Goal: Information Seeking & Learning: Learn about a topic

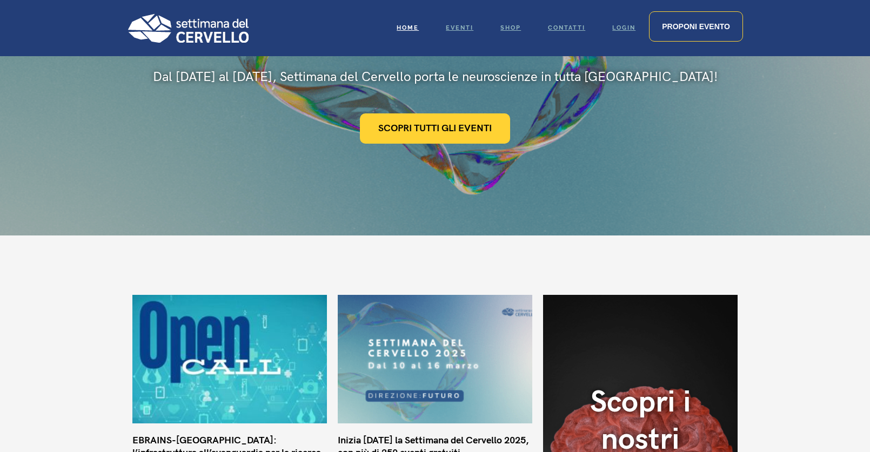
scroll to position [144, 0]
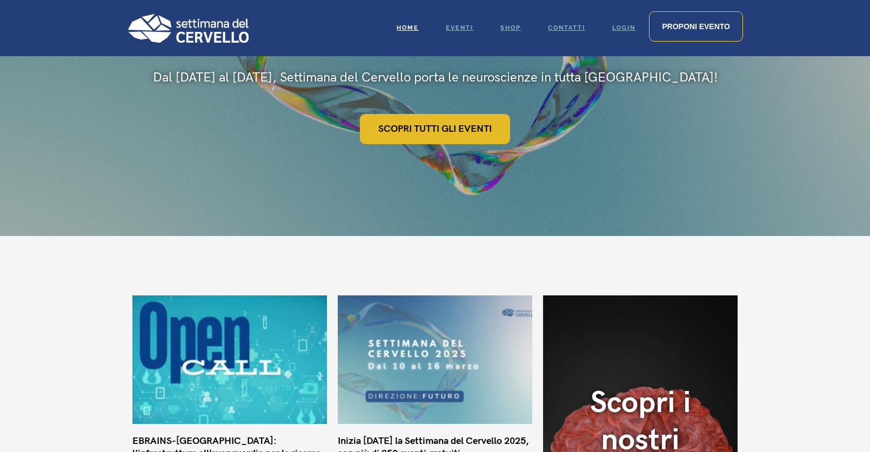
click at [463, 130] on link "Scopri tutti gli eventi" at bounding box center [435, 129] width 150 height 30
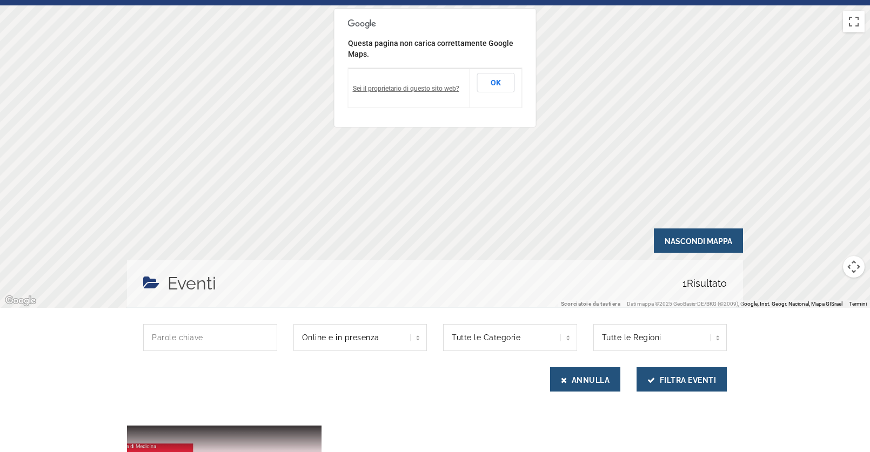
scroll to position [46, 0]
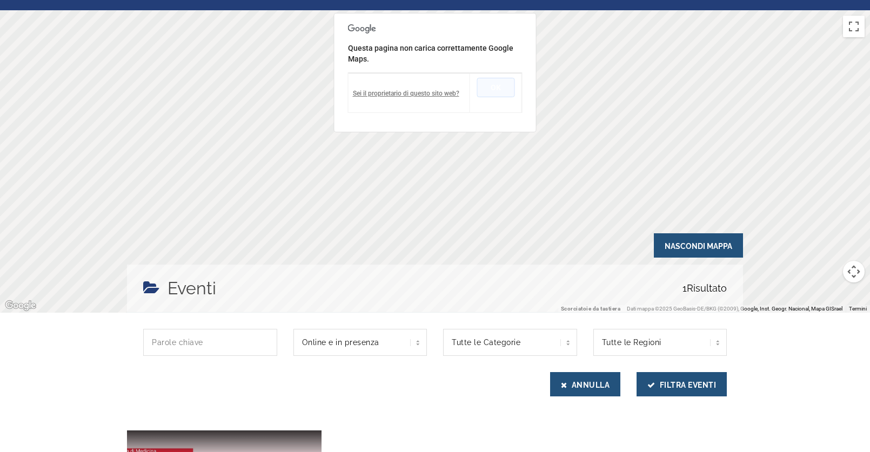
click at [499, 85] on button "OK" at bounding box center [496, 87] width 38 height 19
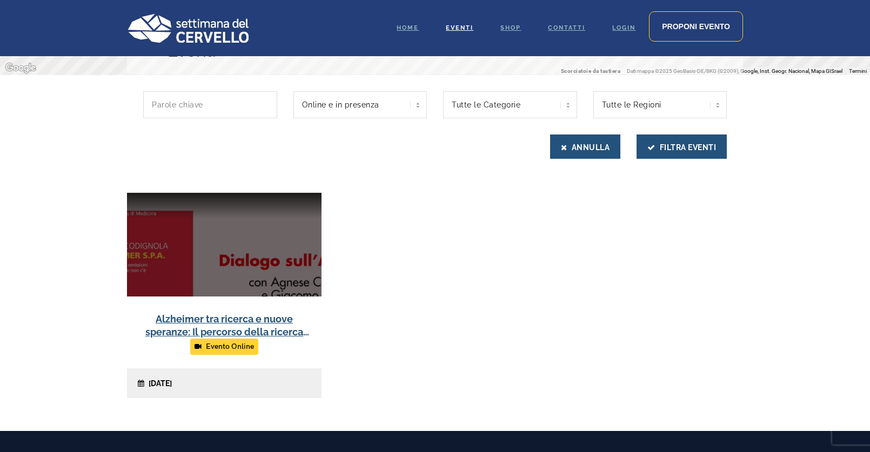
scroll to position [284, 0]
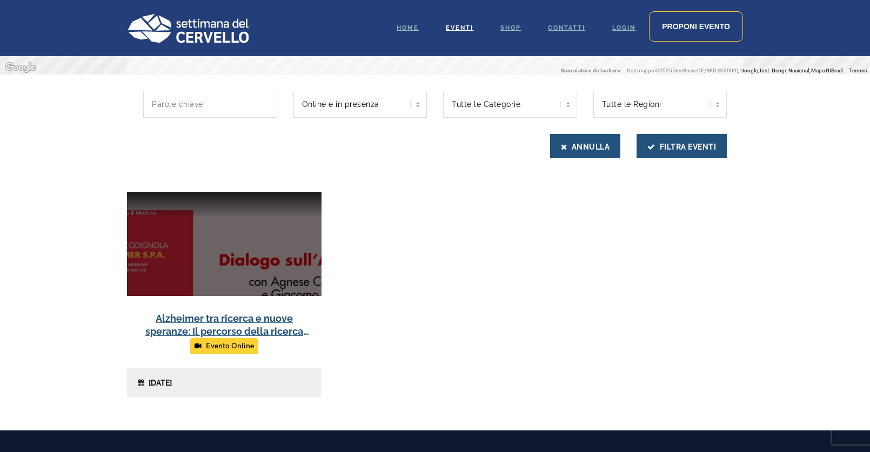
click at [226, 241] on link at bounding box center [224, 294] width 195 height 205
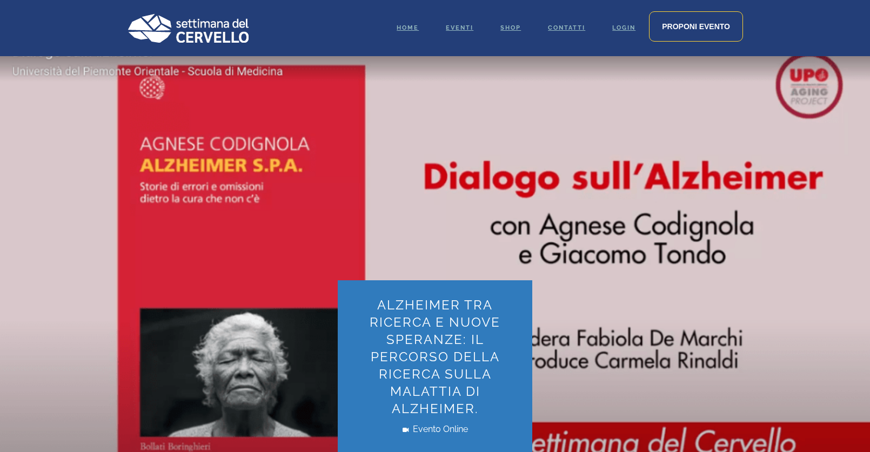
click at [217, 31] on img at bounding box center [188, 28] width 122 height 29
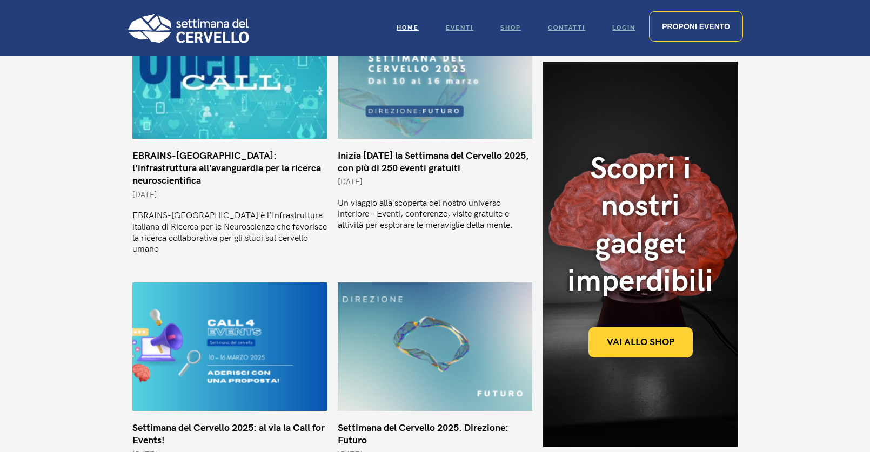
scroll to position [417, 0]
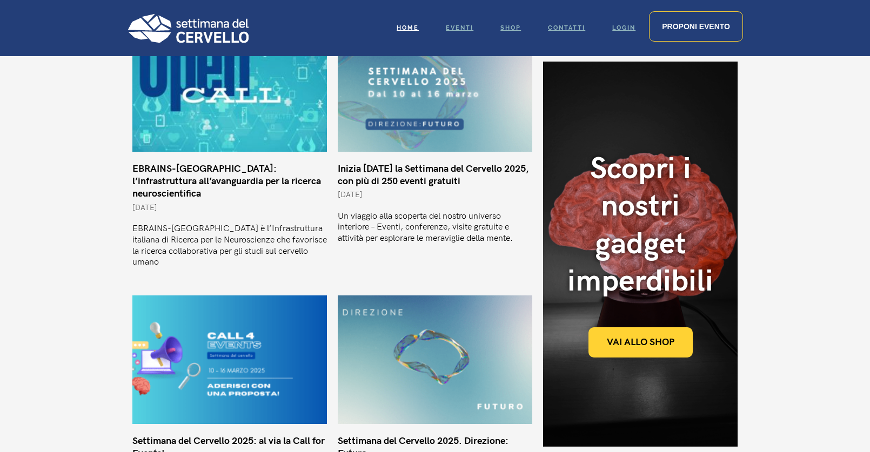
click at [421, 178] on link "Inizia [DATE] la Settimana del Cervello 2025, con più di 250 eventi gratuiti" at bounding box center [433, 175] width 191 height 24
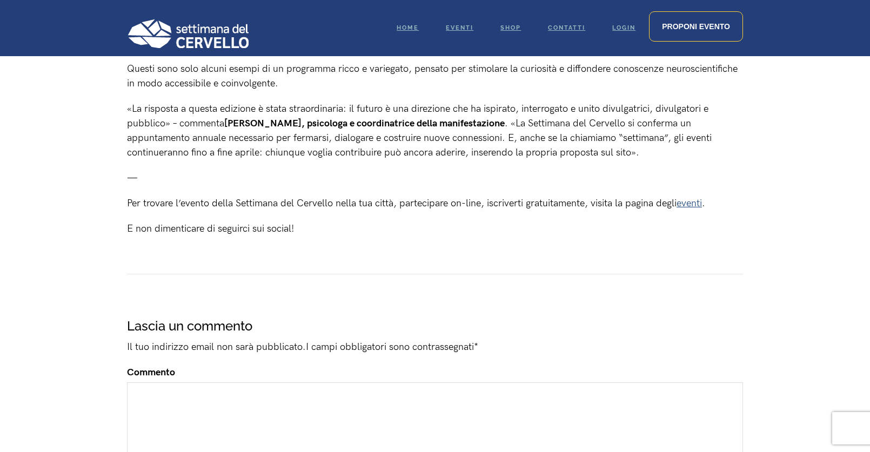
scroll to position [1090, 0]
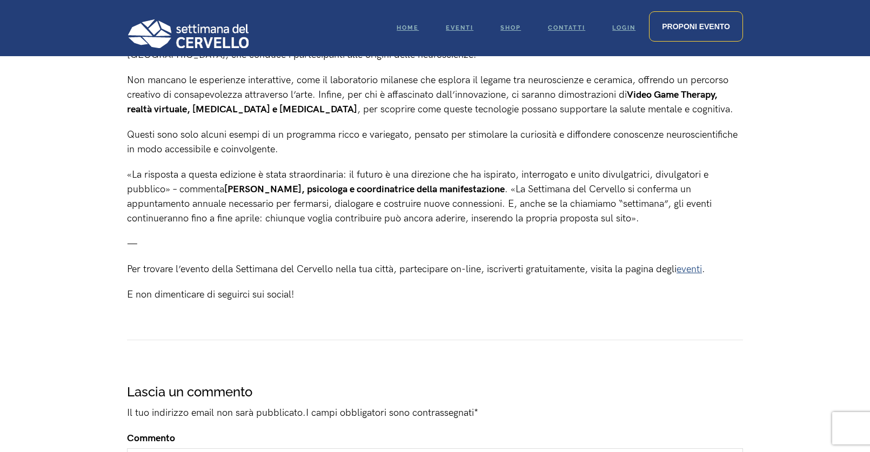
click at [700, 273] on link "eventi" at bounding box center [689, 269] width 25 height 11
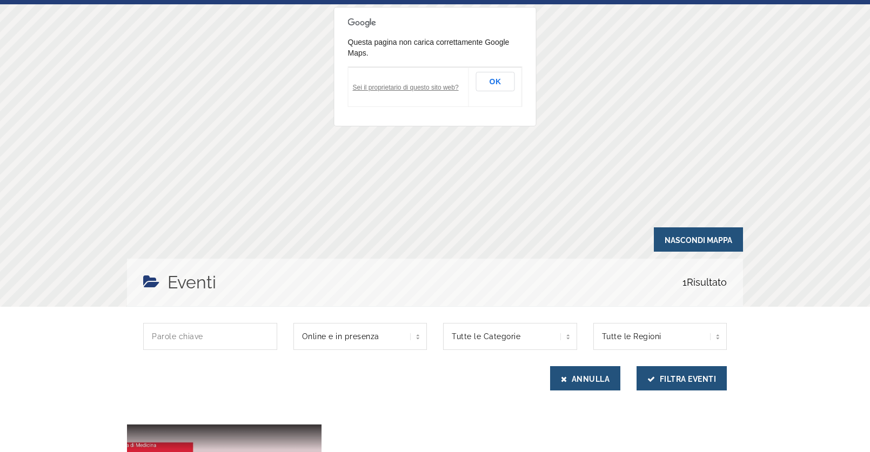
scroll to position [55, 0]
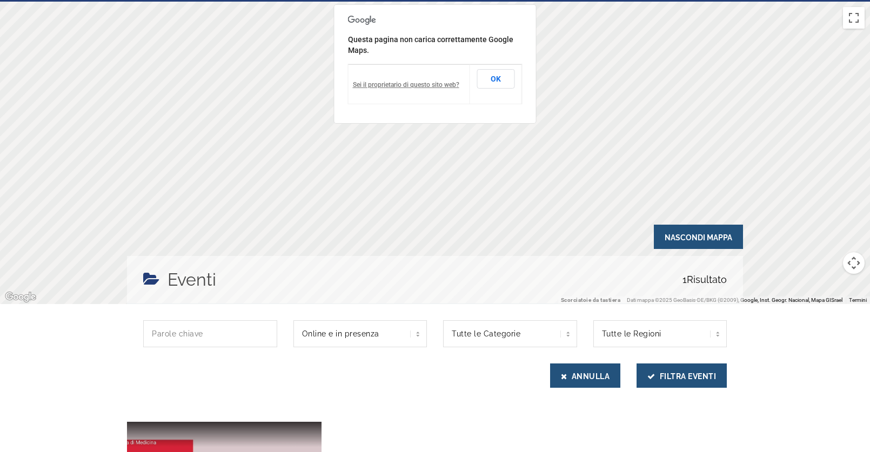
click at [493, 89] on td "OK" at bounding box center [496, 83] width 52 height 39
click at [493, 72] on button "OK" at bounding box center [496, 78] width 38 height 19
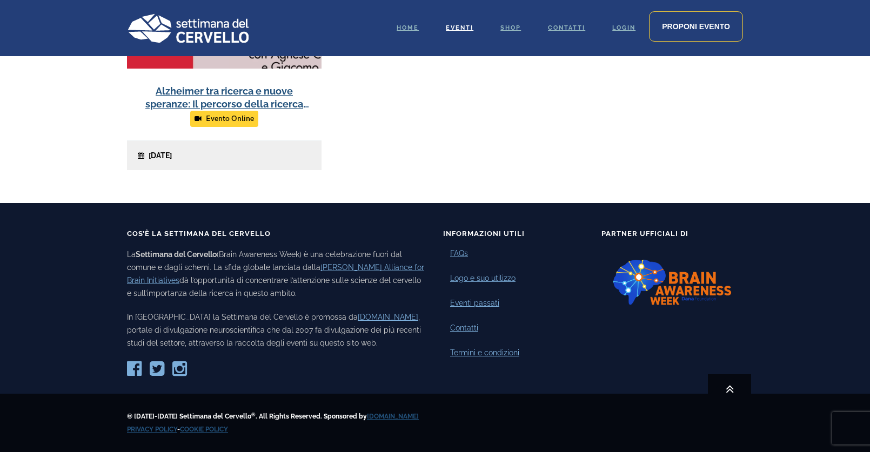
scroll to position [0, 0]
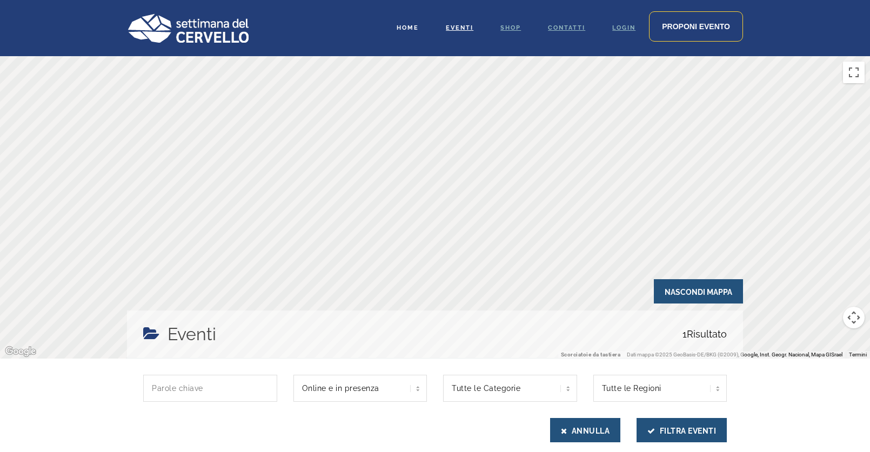
click at [401, 27] on span "Home" at bounding box center [408, 27] width 22 height 7
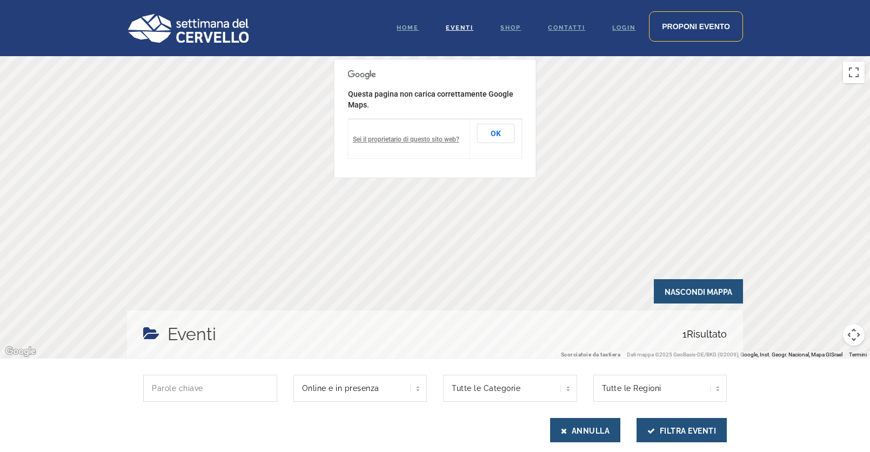
scroll to position [284, 0]
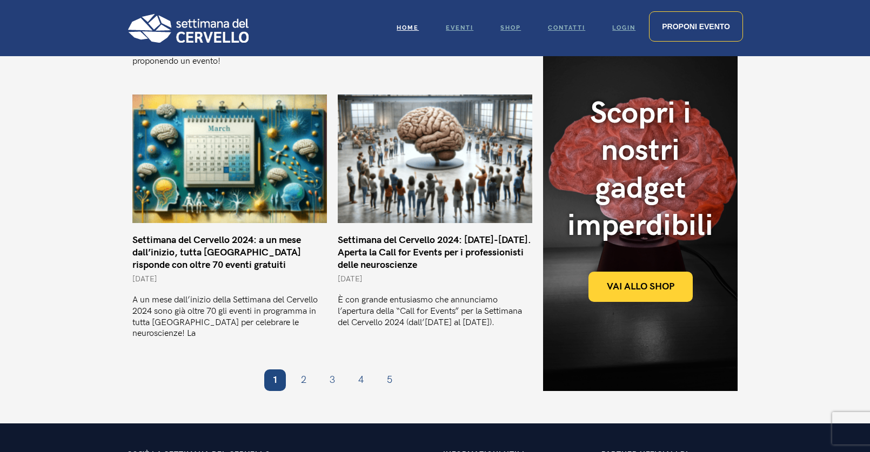
scroll to position [1075, 0]
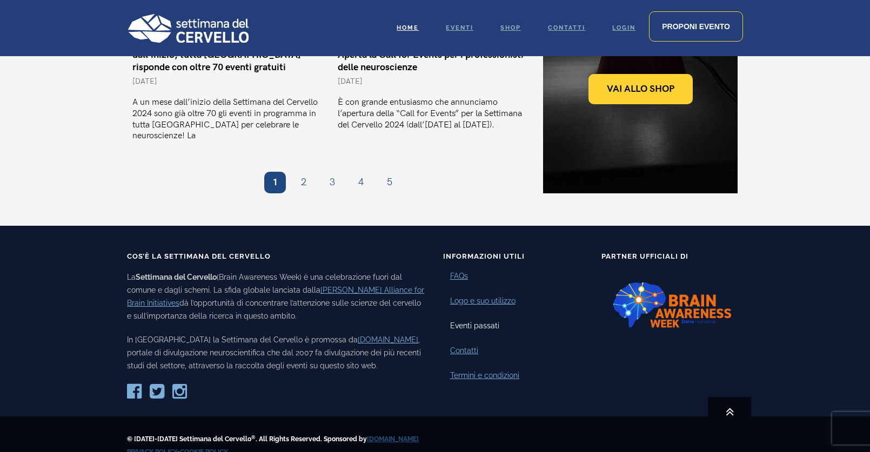
click at [463, 320] on link "Eventi passati" at bounding box center [474, 325] width 49 height 11
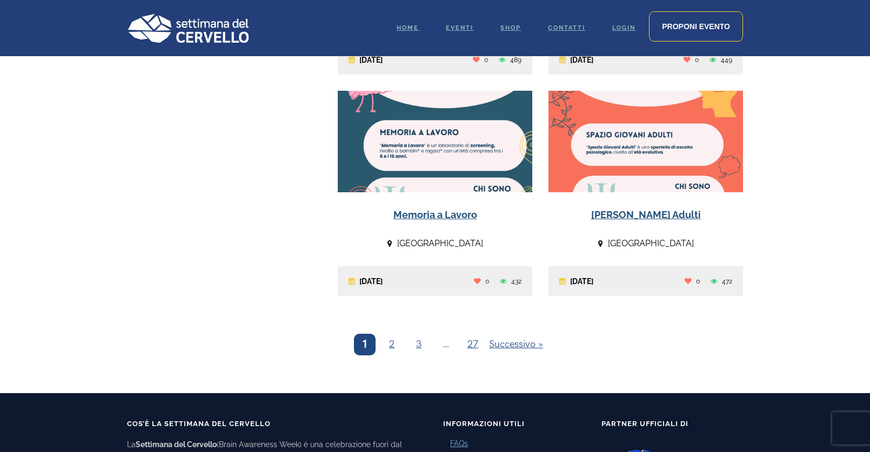
scroll to position [1134, 0]
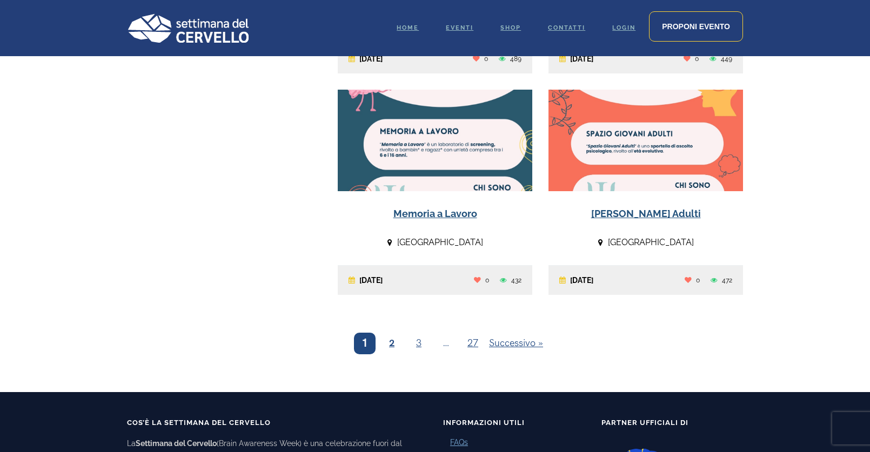
click at [393, 352] on link "2" at bounding box center [392, 344] width 22 height 22
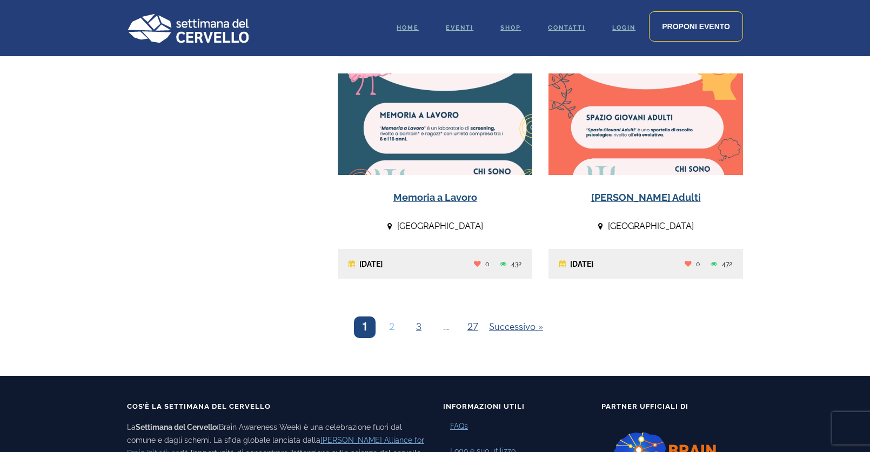
scroll to position [1150, 0]
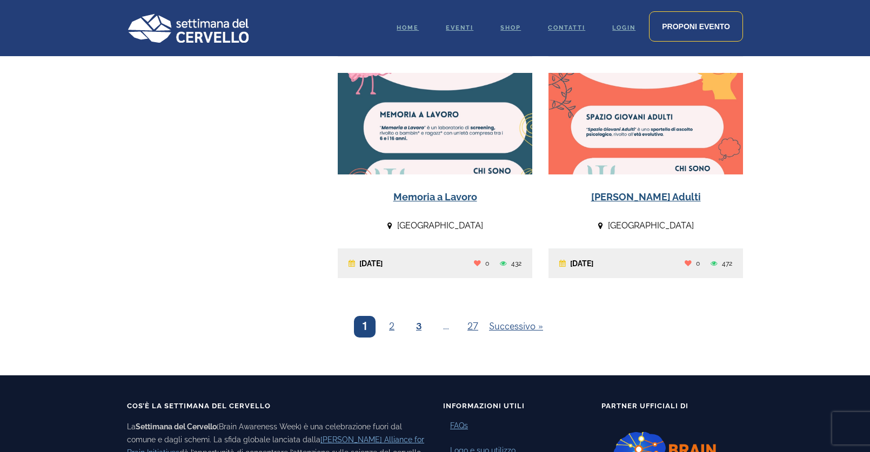
click at [420, 332] on link "3" at bounding box center [419, 327] width 22 height 22
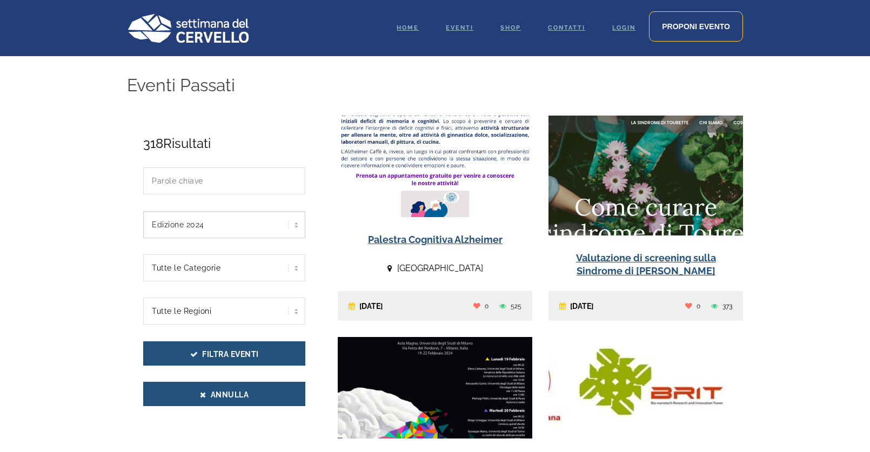
click at [282, 233] on select "Edizione 2025 selected='selected' Edizione 2024 Edizione 2023 Edizione 2020 Edi…" at bounding box center [224, 224] width 162 height 27
select select "2025"
click at [143, 211] on select "Edizione 2025 selected='selected' Edizione 2024 Edizione 2023 Edizione 2020 Edi…" at bounding box center [224, 224] width 162 height 27
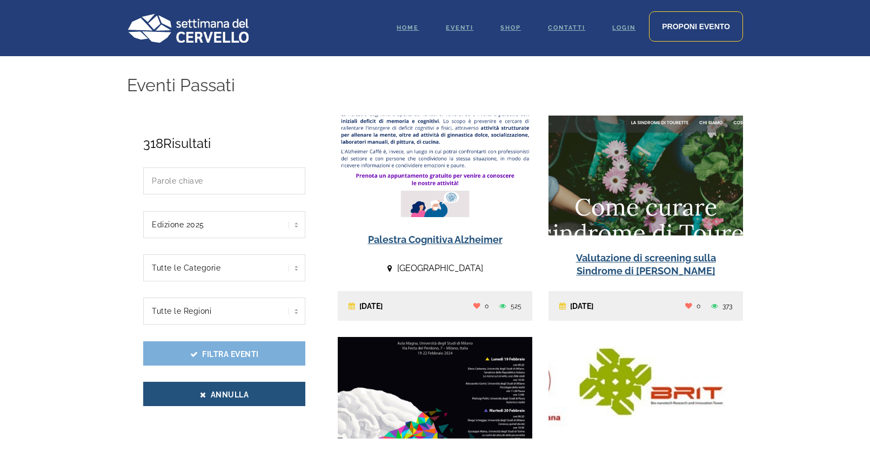
click at [238, 359] on button "Filtra Eventi" at bounding box center [224, 354] width 162 height 24
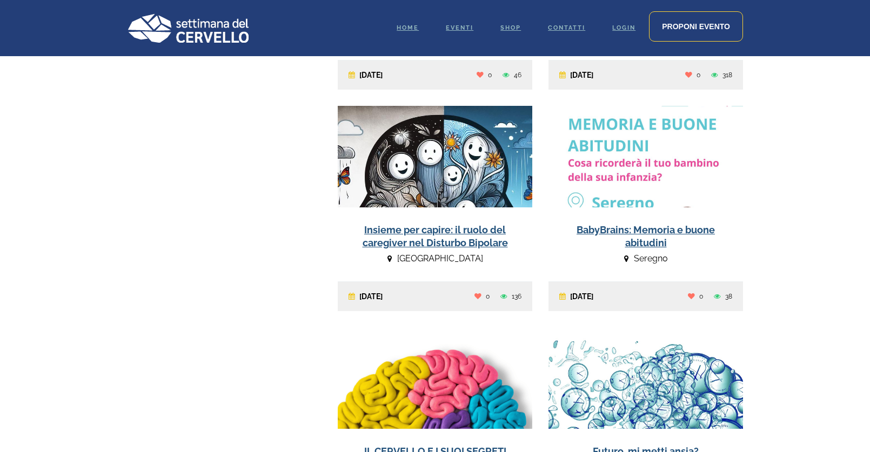
scroll to position [2890, 0]
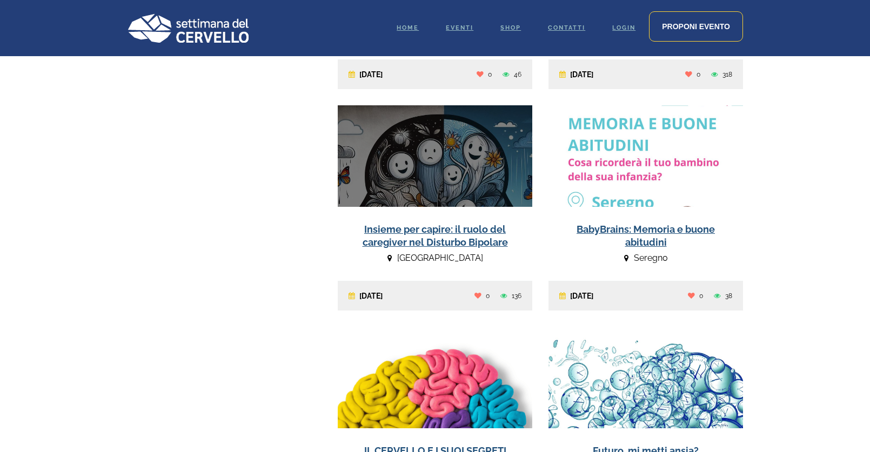
click at [440, 240] on link at bounding box center [435, 207] width 195 height 205
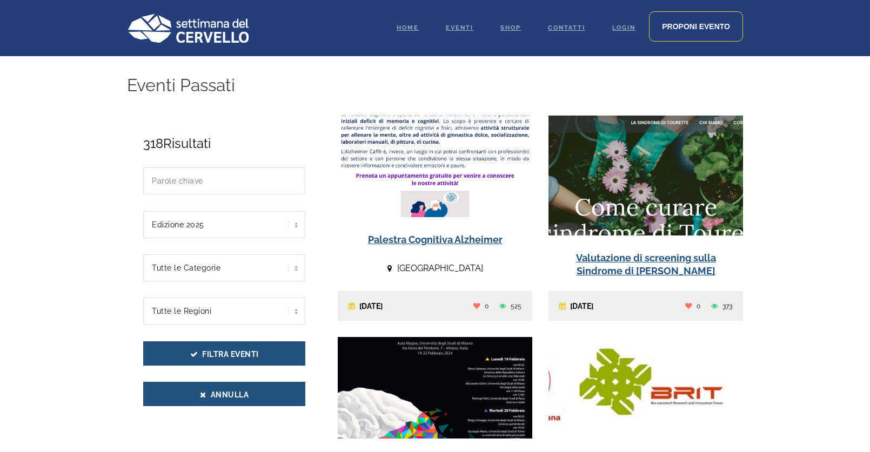
select select "2025"
click at [538, 279] on div "Palestra Cognitiva Alzheimer Torino 04/02/2024 525 0" at bounding box center [435, 227] width 211 height 222
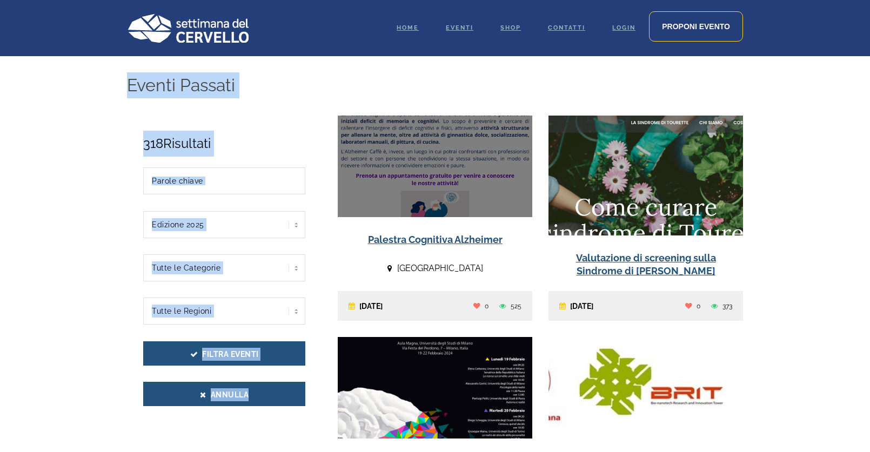
drag, startPoint x: 517, startPoint y: 99, endPoint x: 379, endPoint y: 126, distance: 140.3
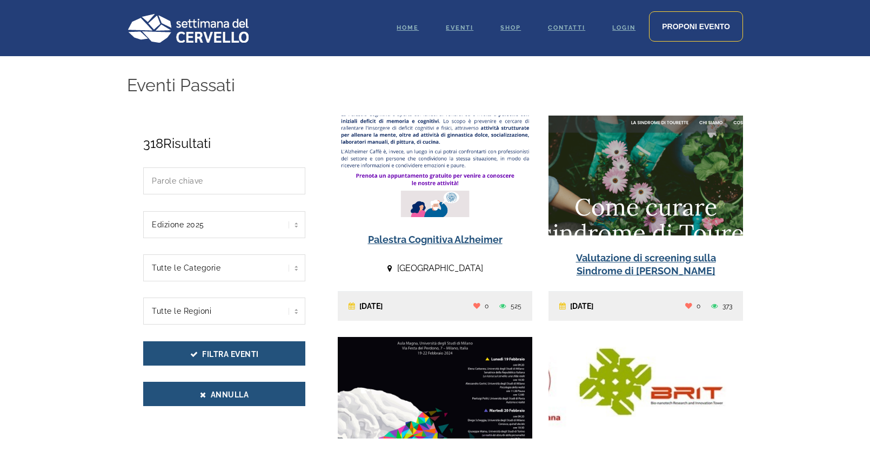
click at [354, 97] on div "Eventi Passati" at bounding box center [435, 87] width 616 height 31
